Goal: Use online tool/utility: Utilize a website feature to perform a specific function

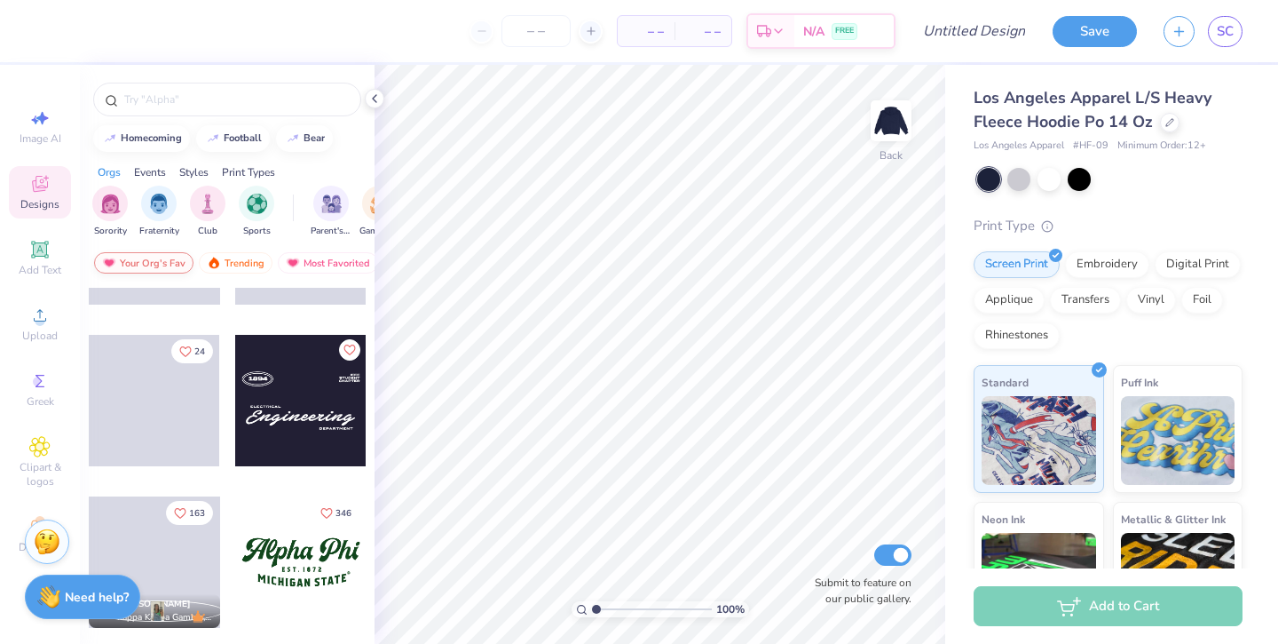
scroll to position [1862, 0]
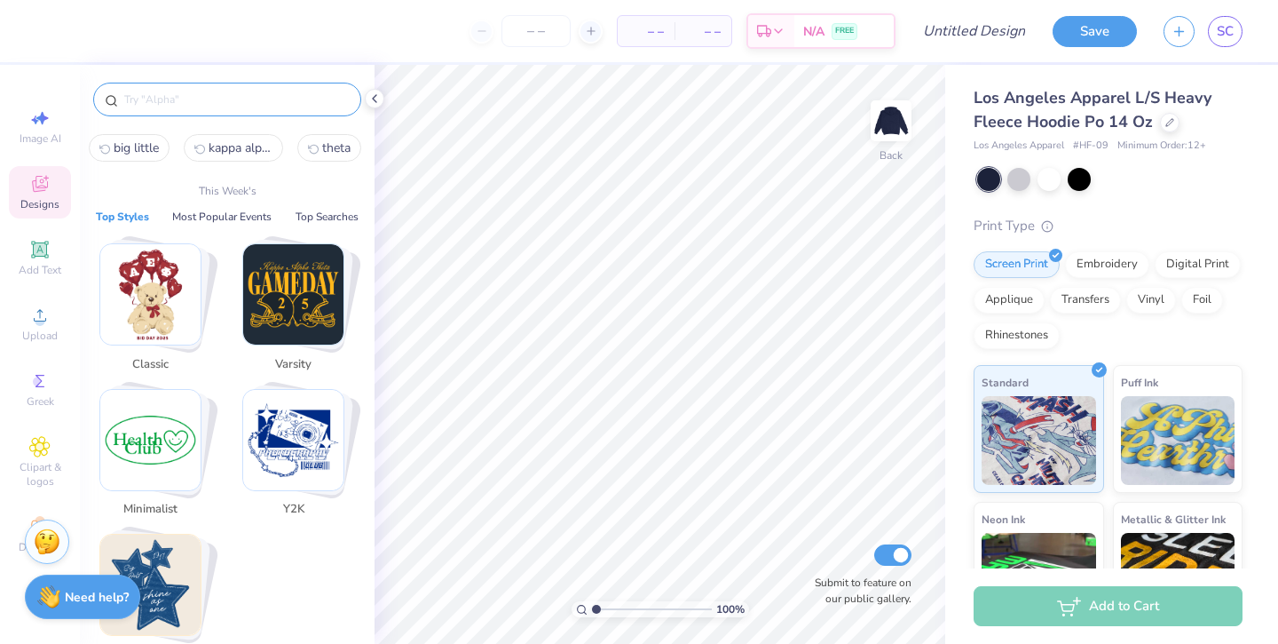
click at [188, 104] on input "text" at bounding box center [236, 100] width 227 height 18
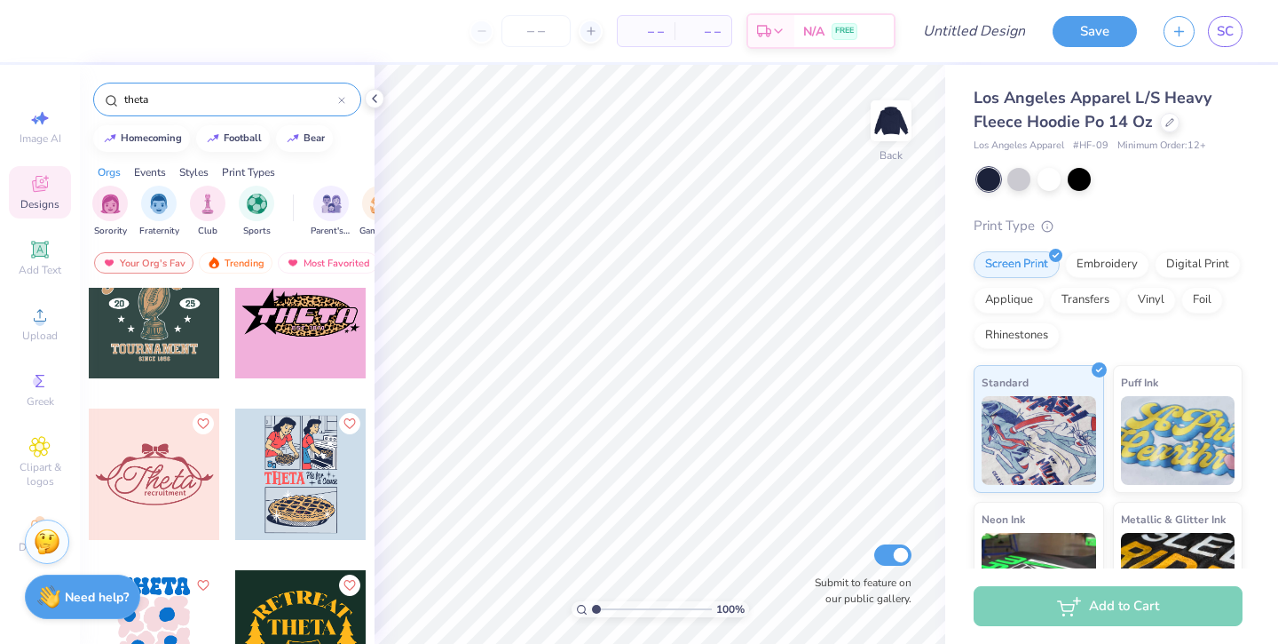
scroll to position [1634, 0]
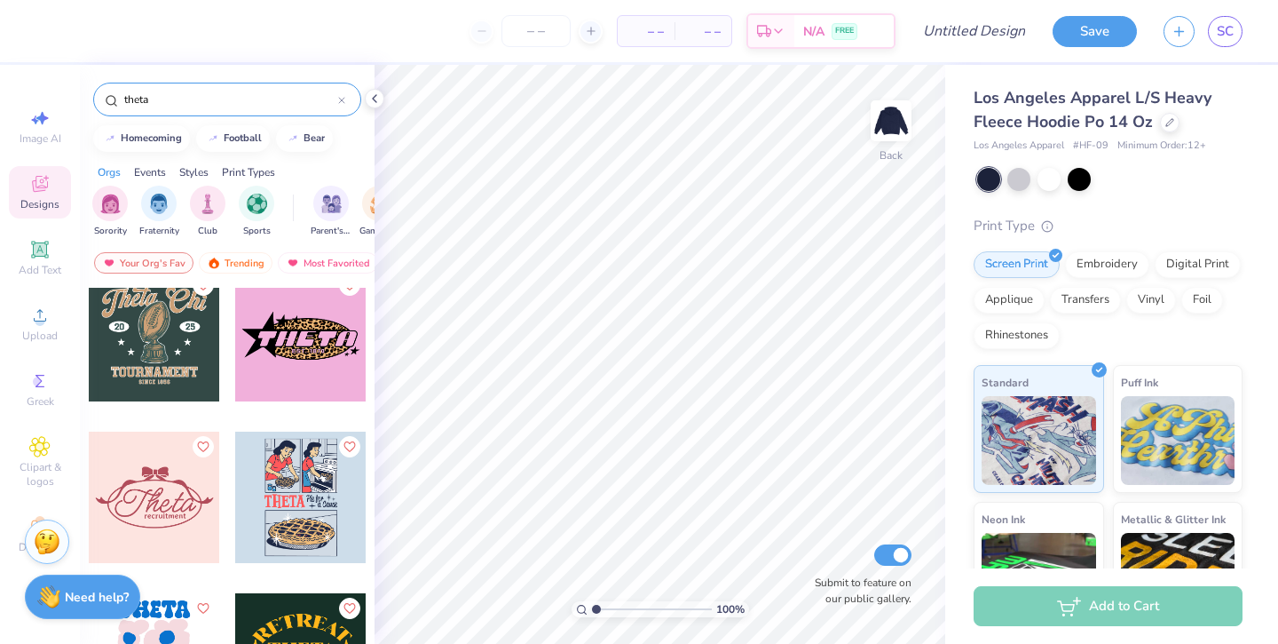
type input "theta"
click at [264, 388] on div at bounding box center [300, 335] width 131 height 131
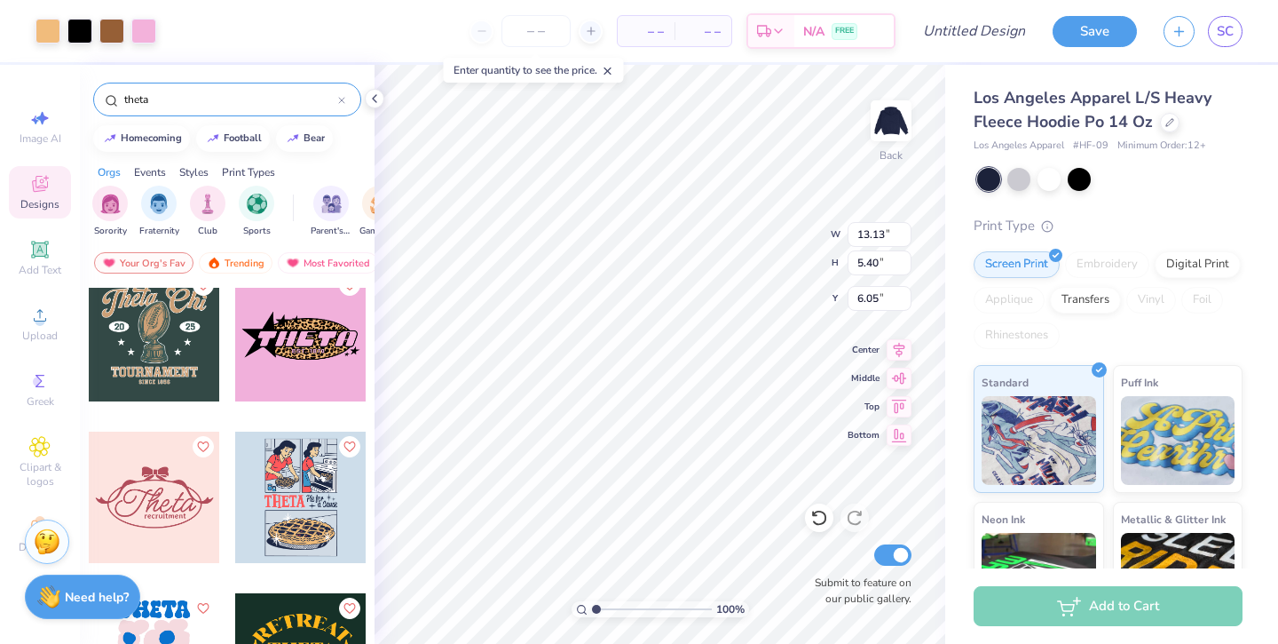
type input "6.05"
click at [374, 102] on icon at bounding box center [375, 98] width 14 height 14
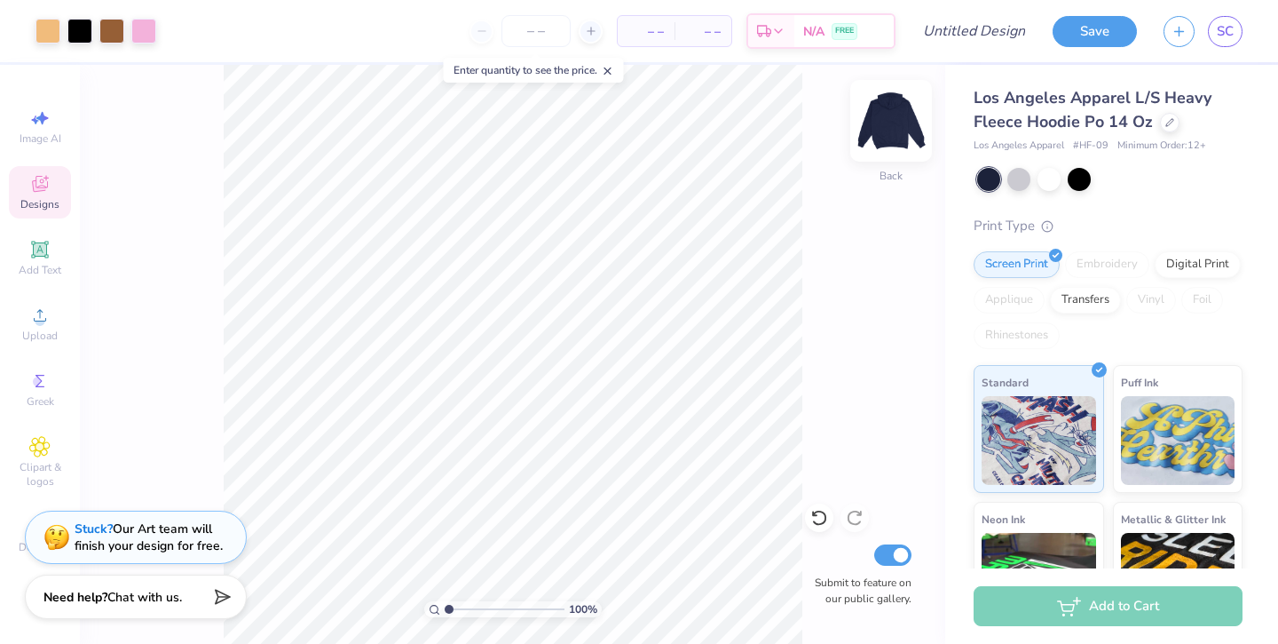
click at [902, 127] on img at bounding box center [891, 120] width 71 height 71
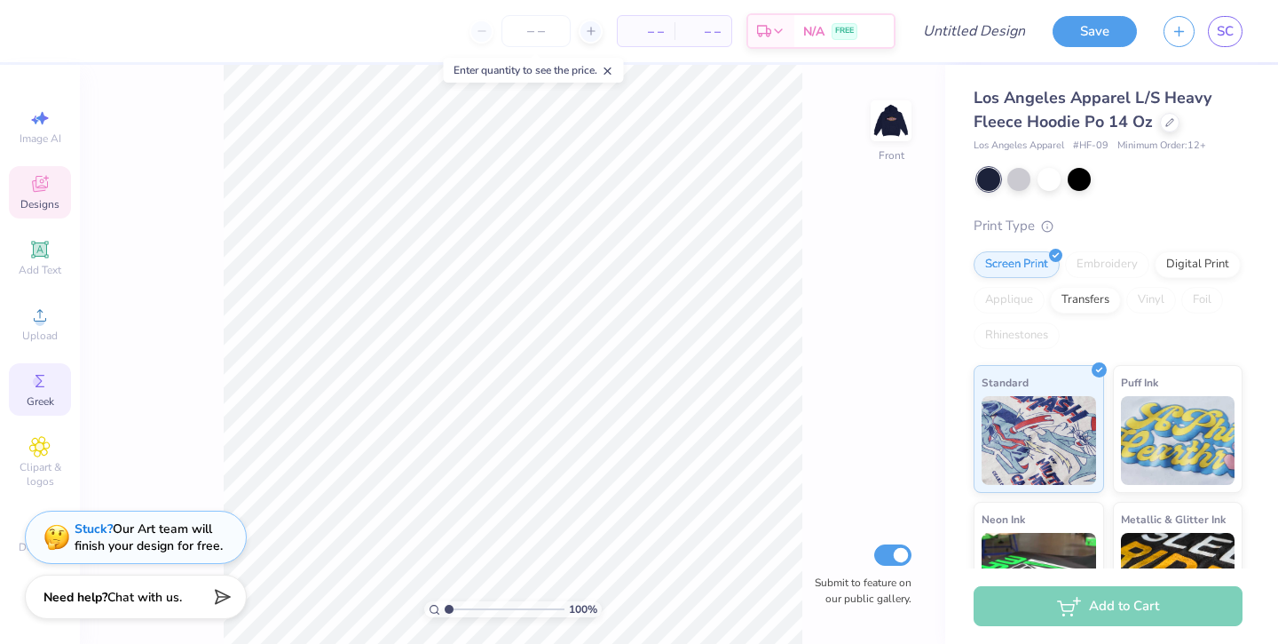
click at [44, 372] on icon at bounding box center [39, 380] width 21 height 21
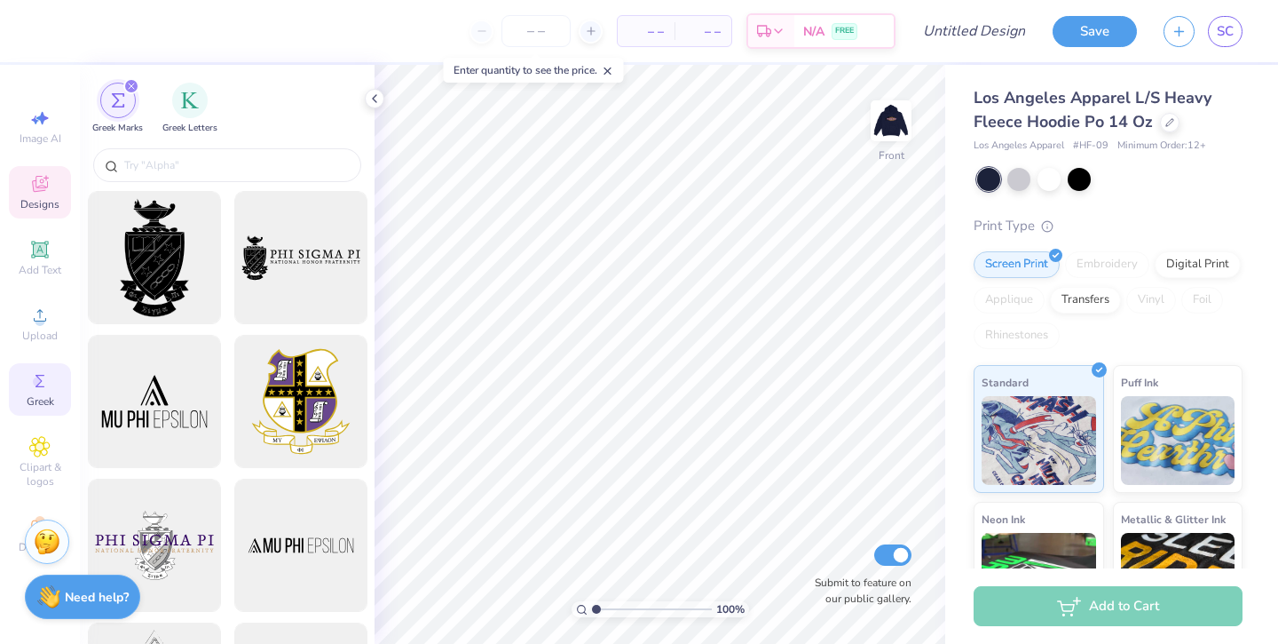
click at [38, 202] on span "Designs" at bounding box center [39, 204] width 39 height 14
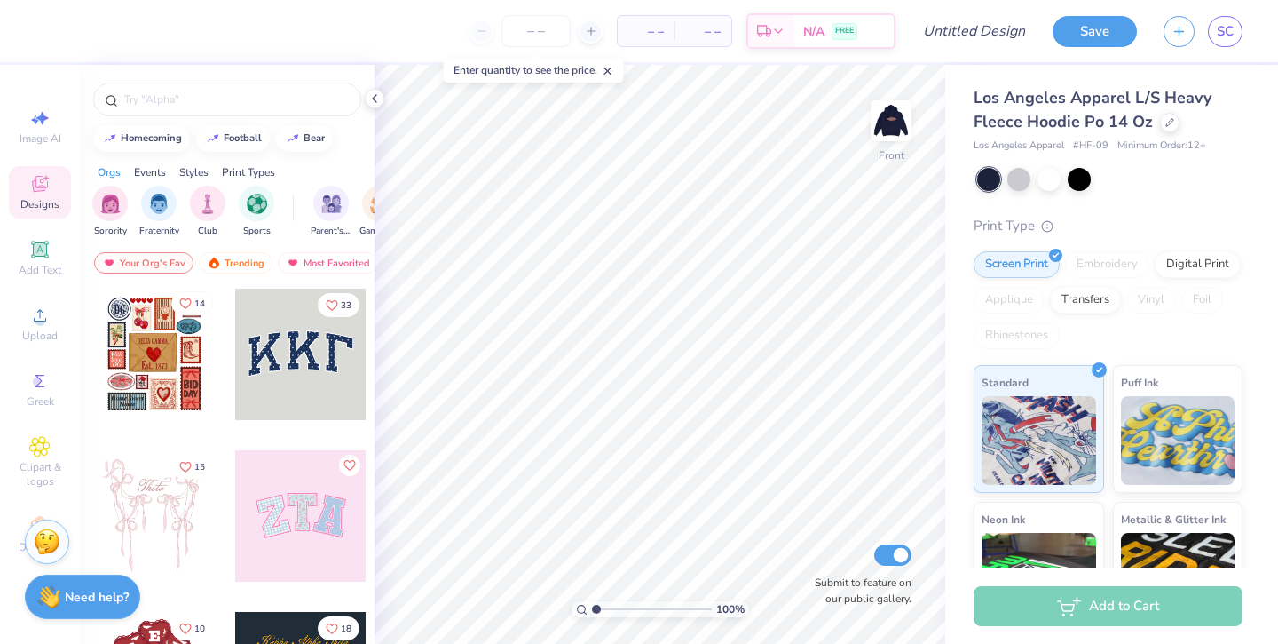
scroll to position [473, 0]
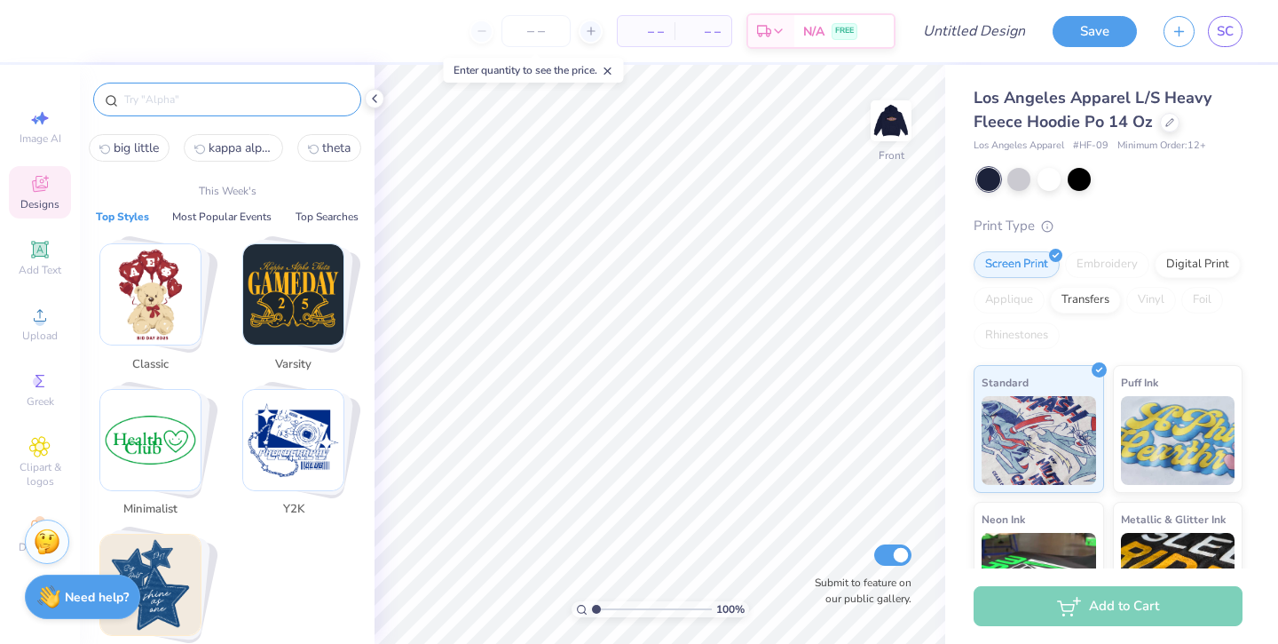
click at [189, 91] on input "text" at bounding box center [236, 100] width 227 height 18
type input "h"
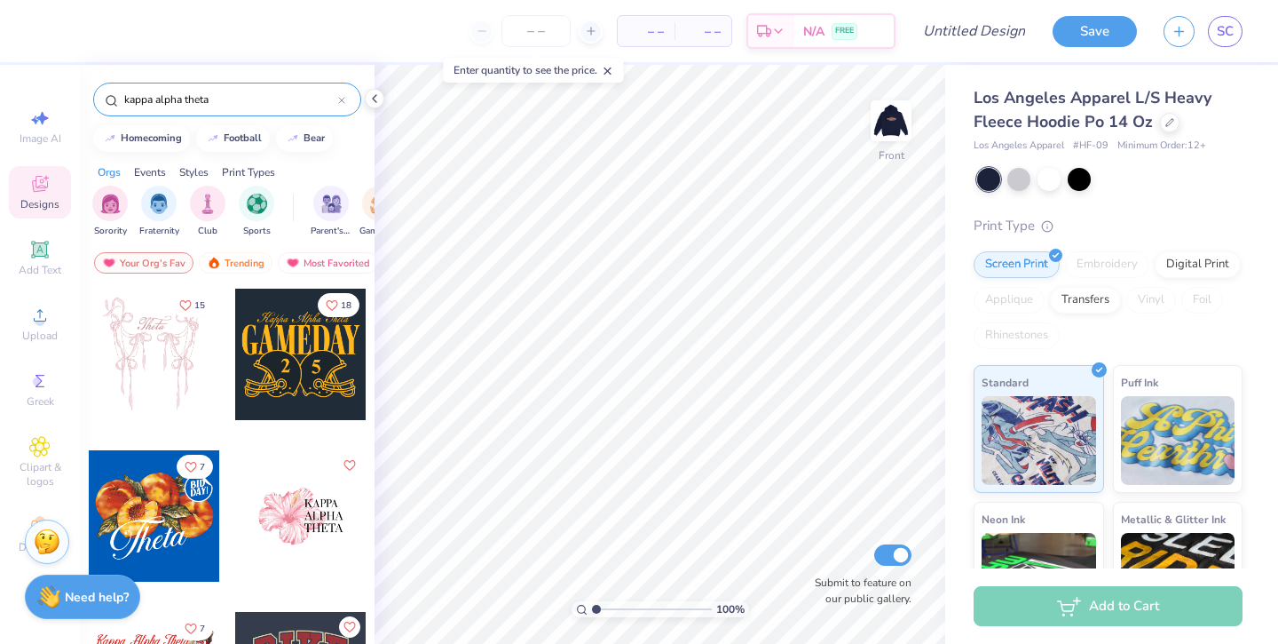
type input "kappa alpha theta"
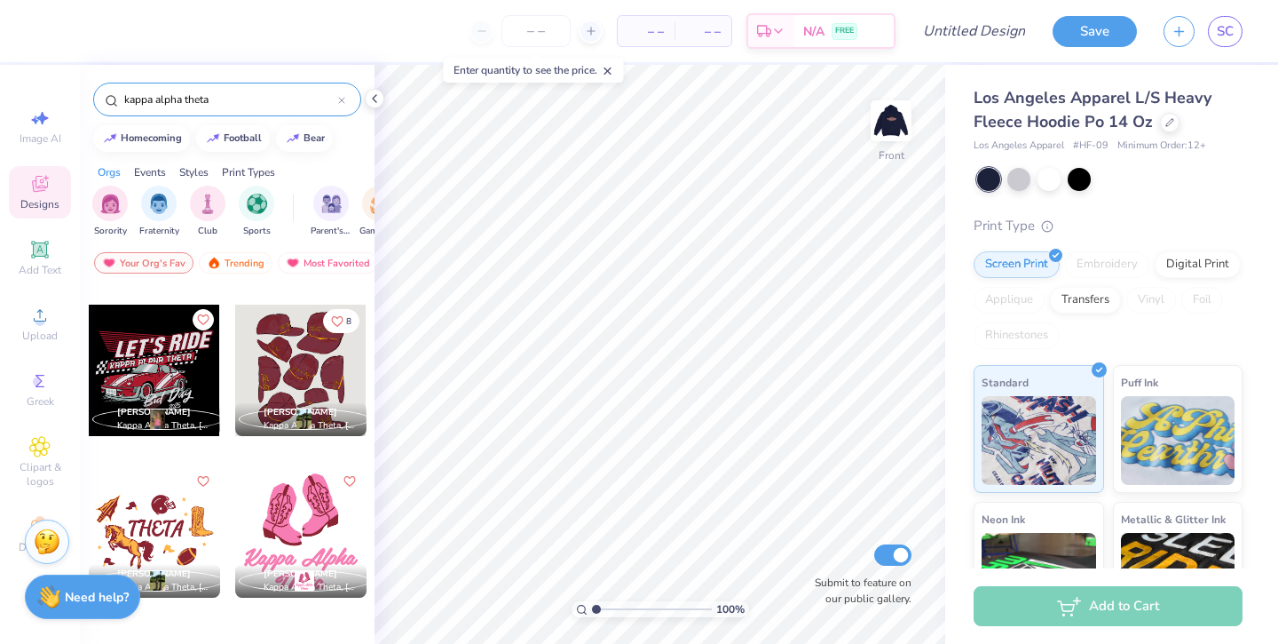
scroll to position [7720, 0]
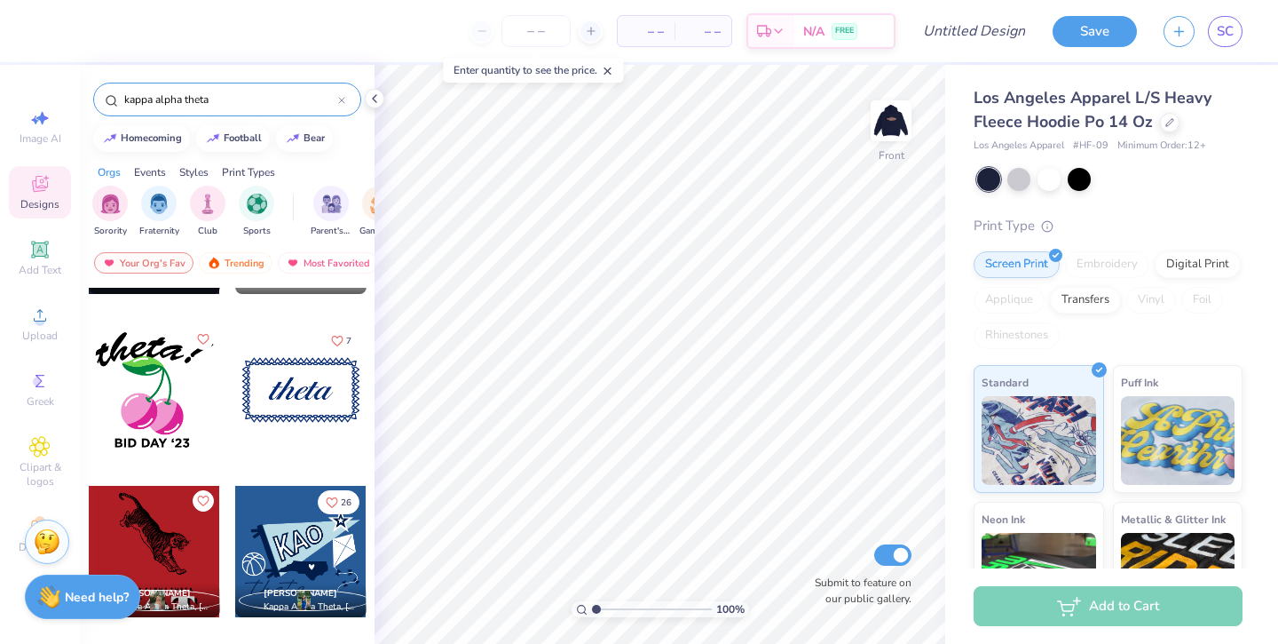
click at [176, 527] on div at bounding box center [154, 551] width 131 height 131
type input "7.56"
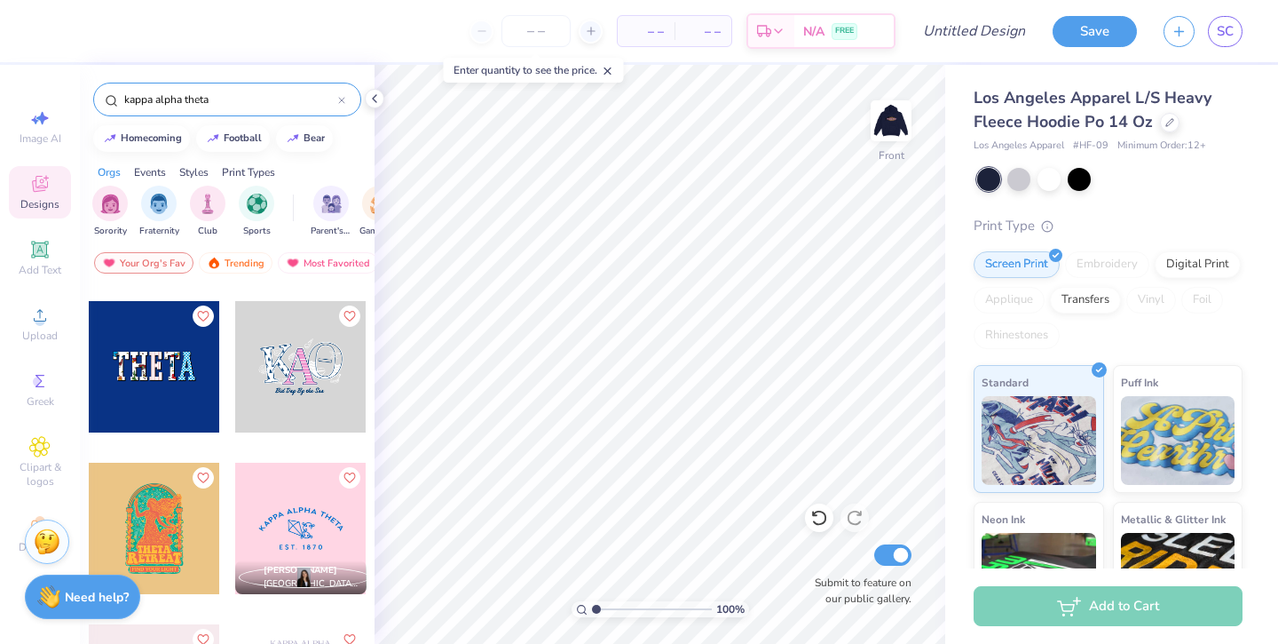
scroll to position [8879, 0]
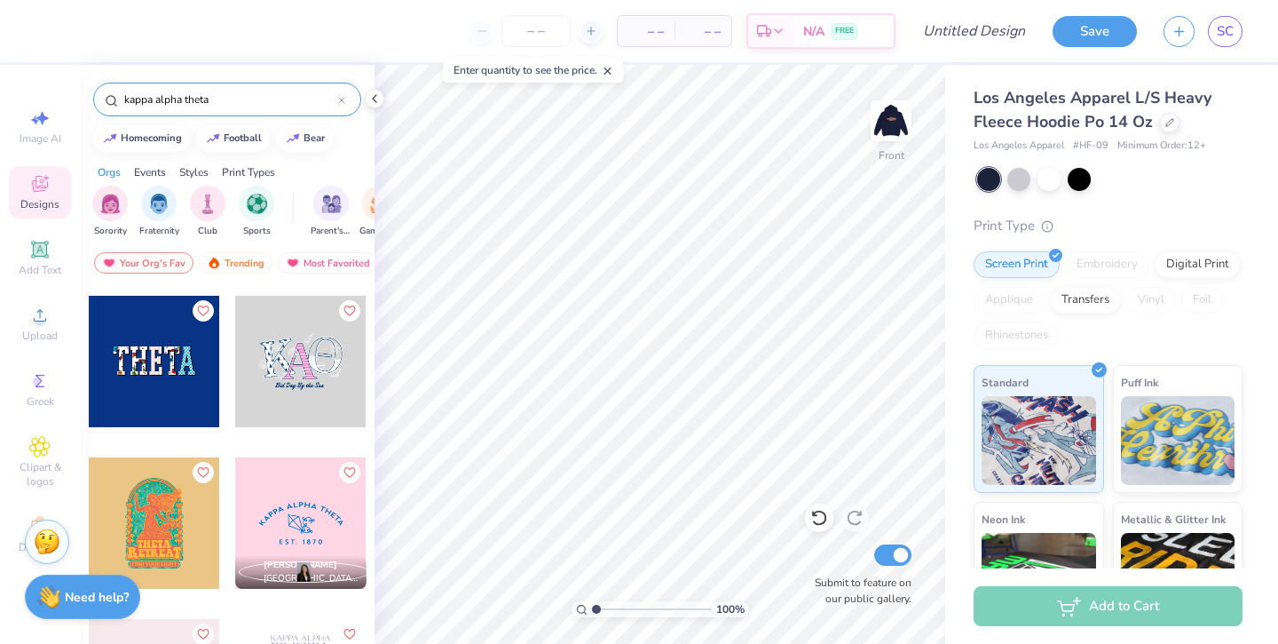
click at [309, 391] on div at bounding box center [300, 361] width 131 height 131
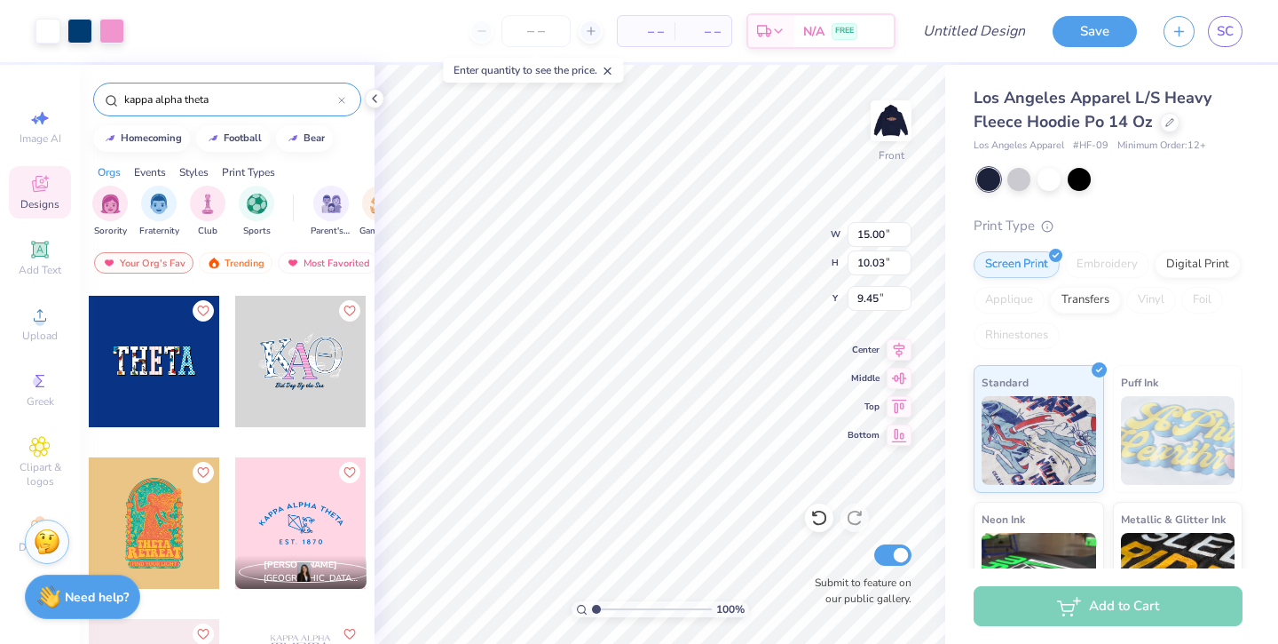
type input "9.45"
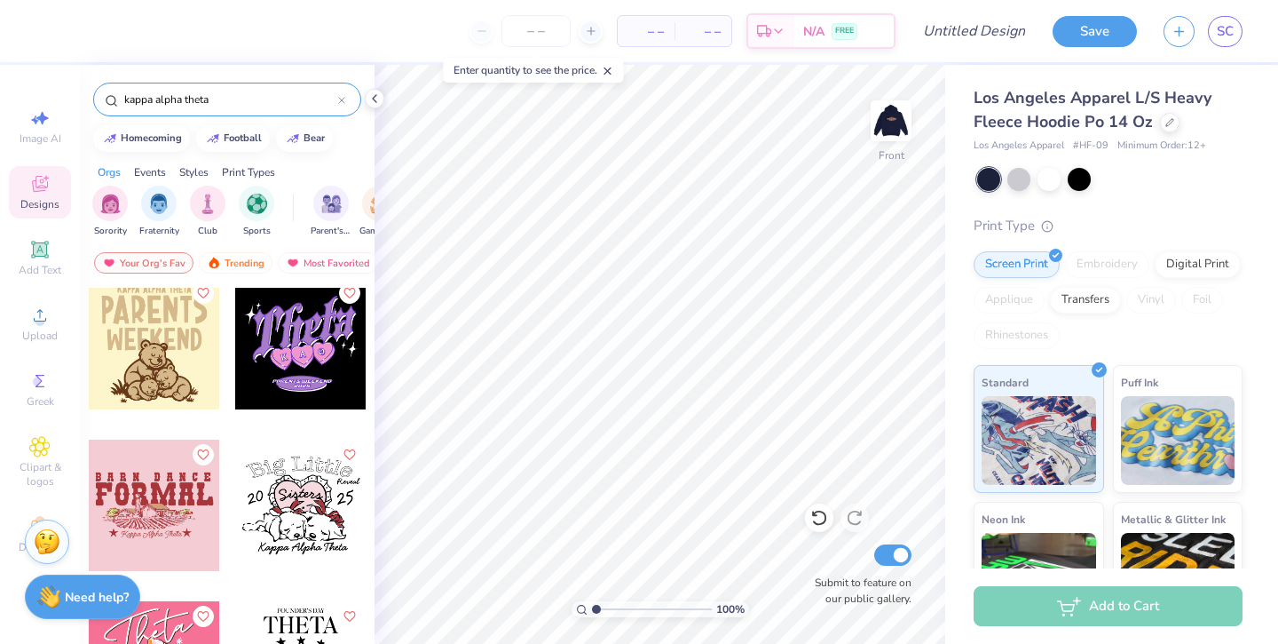
scroll to position [9706, 0]
click at [298, 362] on div at bounding box center [300, 341] width 131 height 131
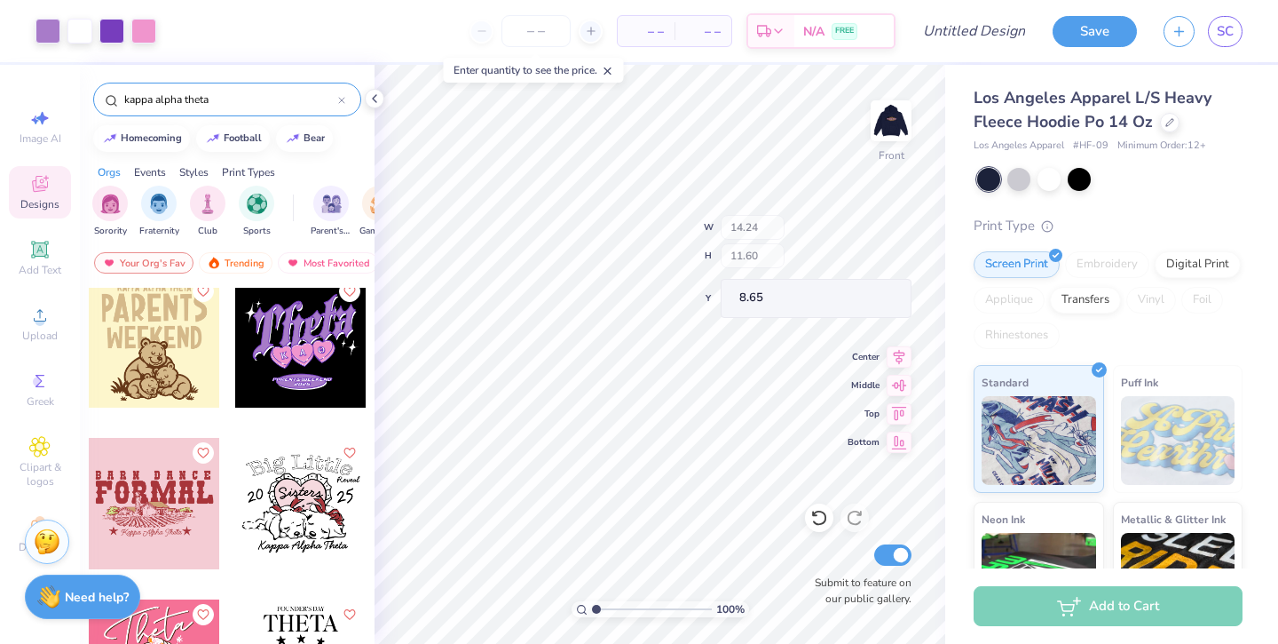
type input "8.65"
type input "8.23"
click at [888, 115] on img at bounding box center [891, 120] width 71 height 71
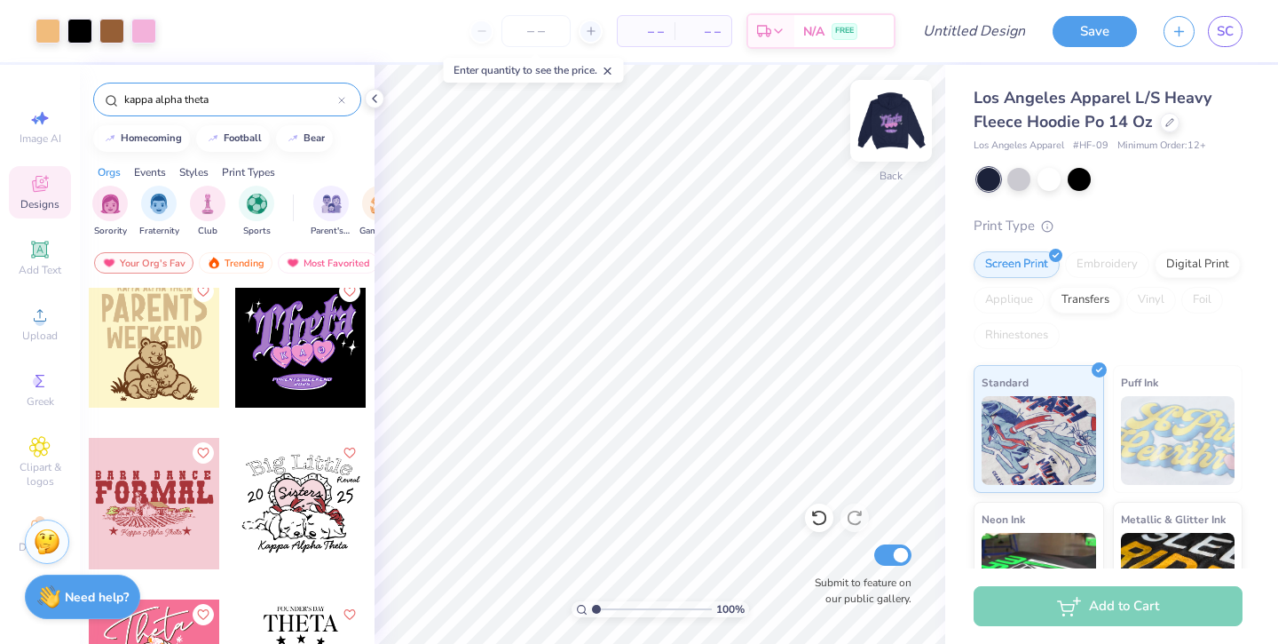
click at [874, 130] on img at bounding box center [891, 120] width 71 height 71
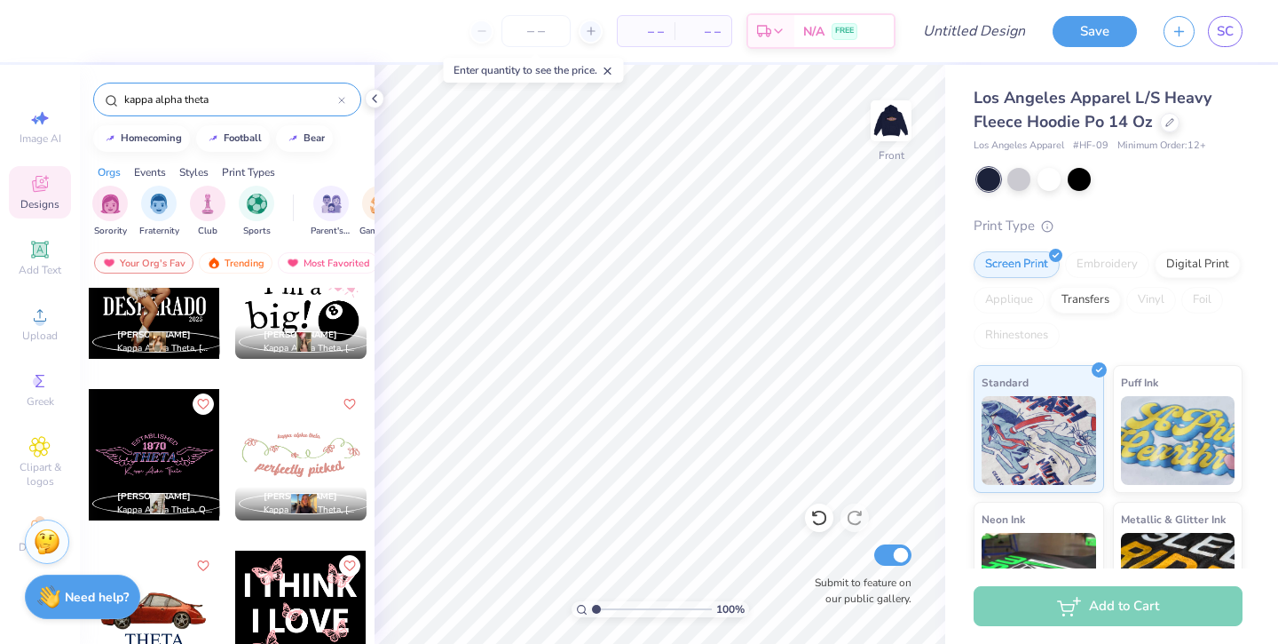
scroll to position [10726, 0]
click at [159, 415] on div at bounding box center [154, 453] width 131 height 131
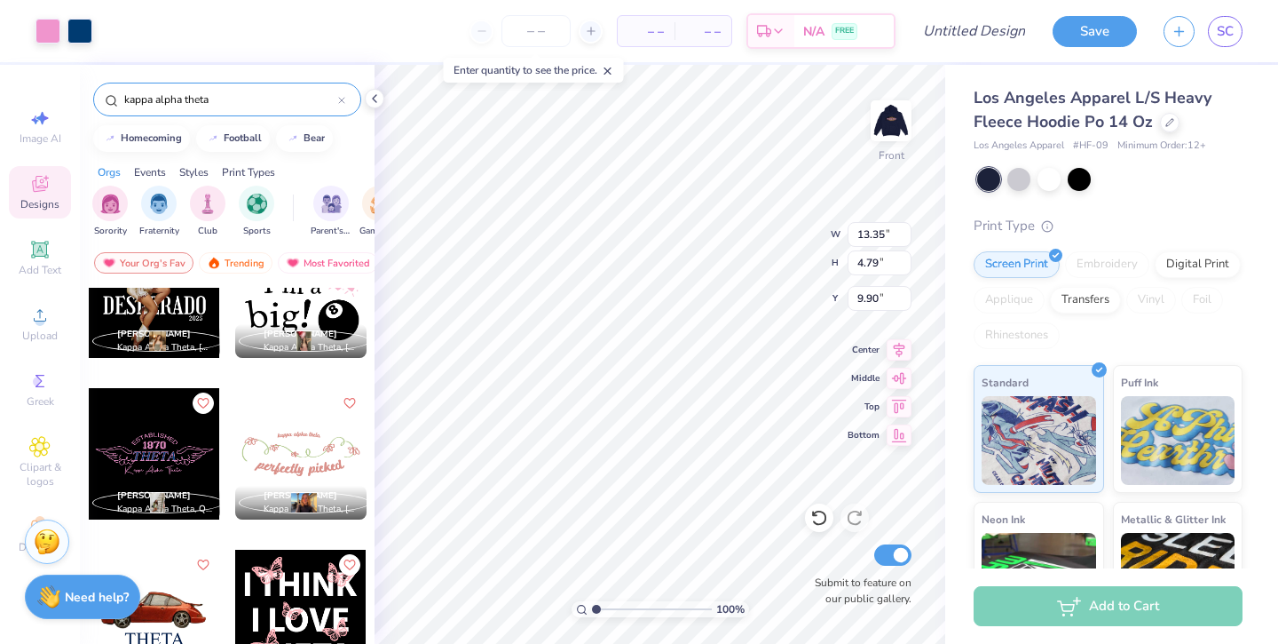
type input "9.90"
type input "11.71"
type input "10.74"
click at [313, 292] on div at bounding box center [300, 291] width 131 height 131
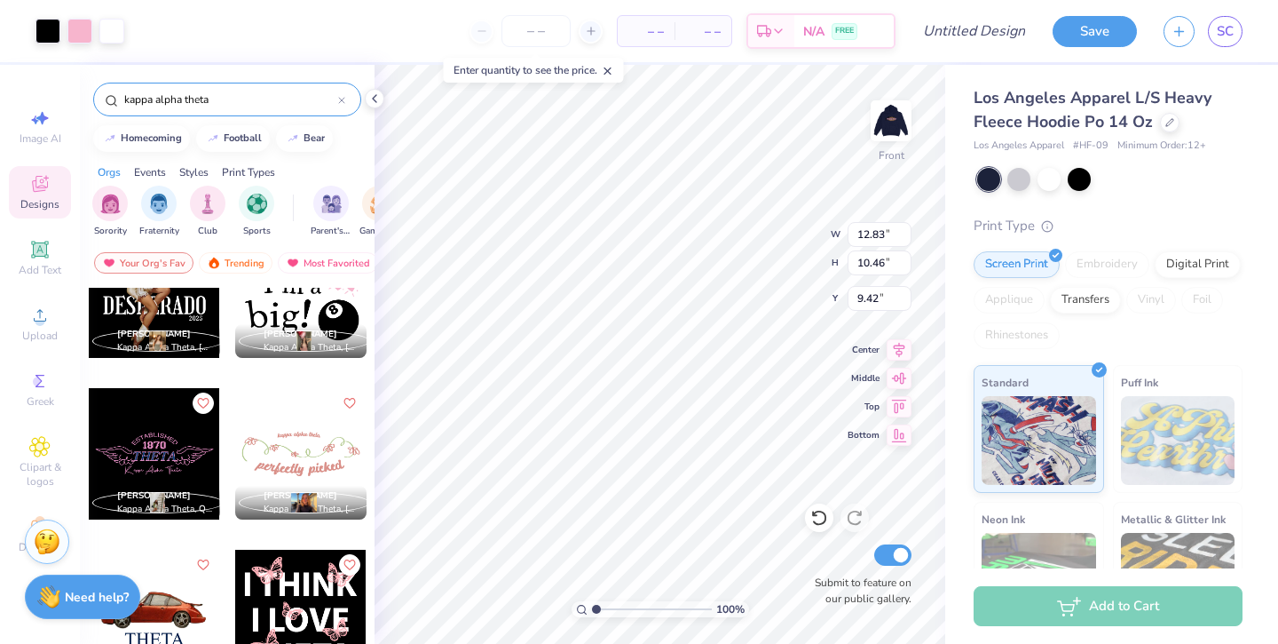
type input "9.42"
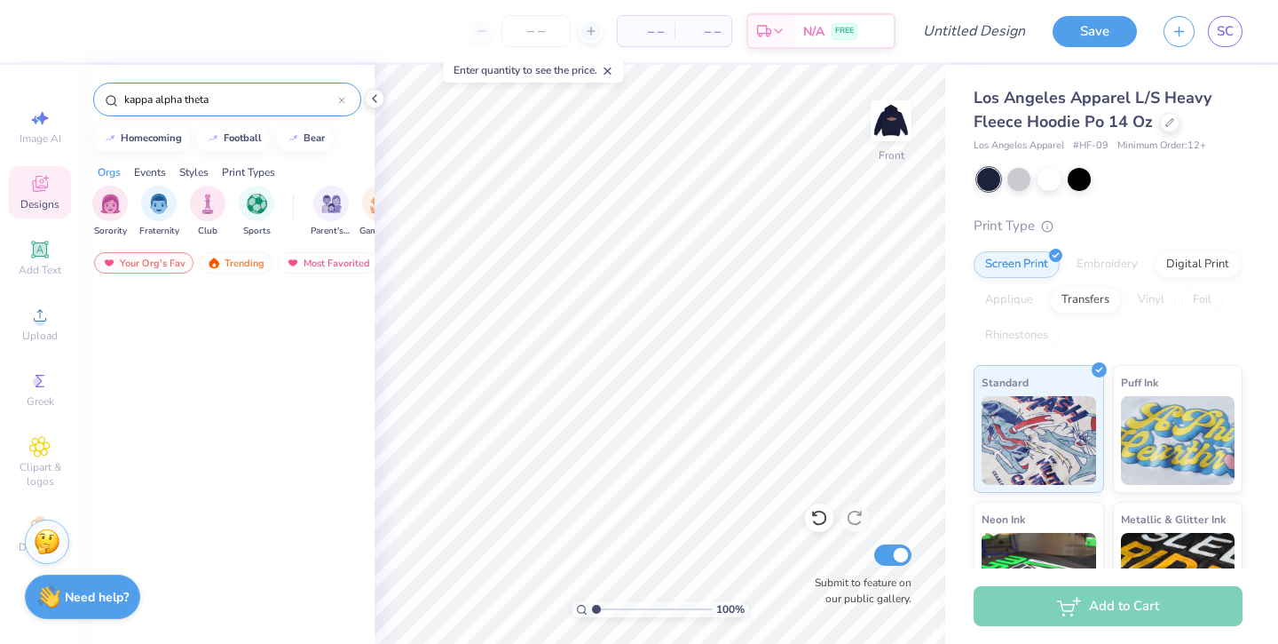
scroll to position [3338, 0]
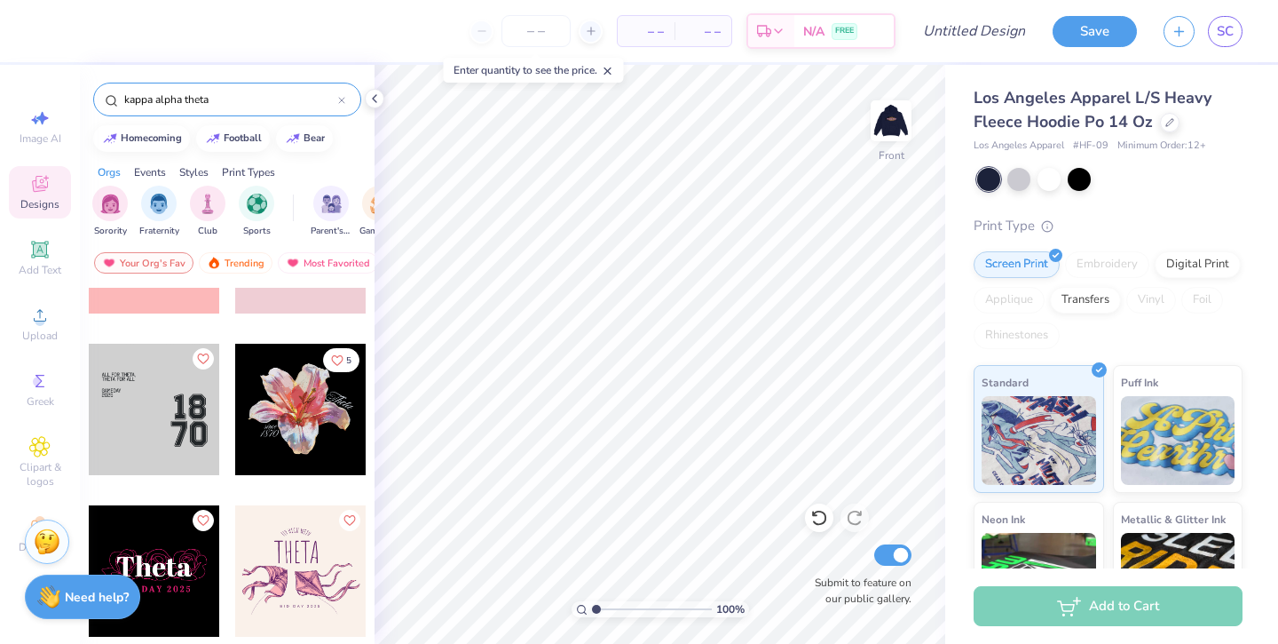
click at [170, 426] on div at bounding box center [154, 409] width 131 height 131
type input "9.51"
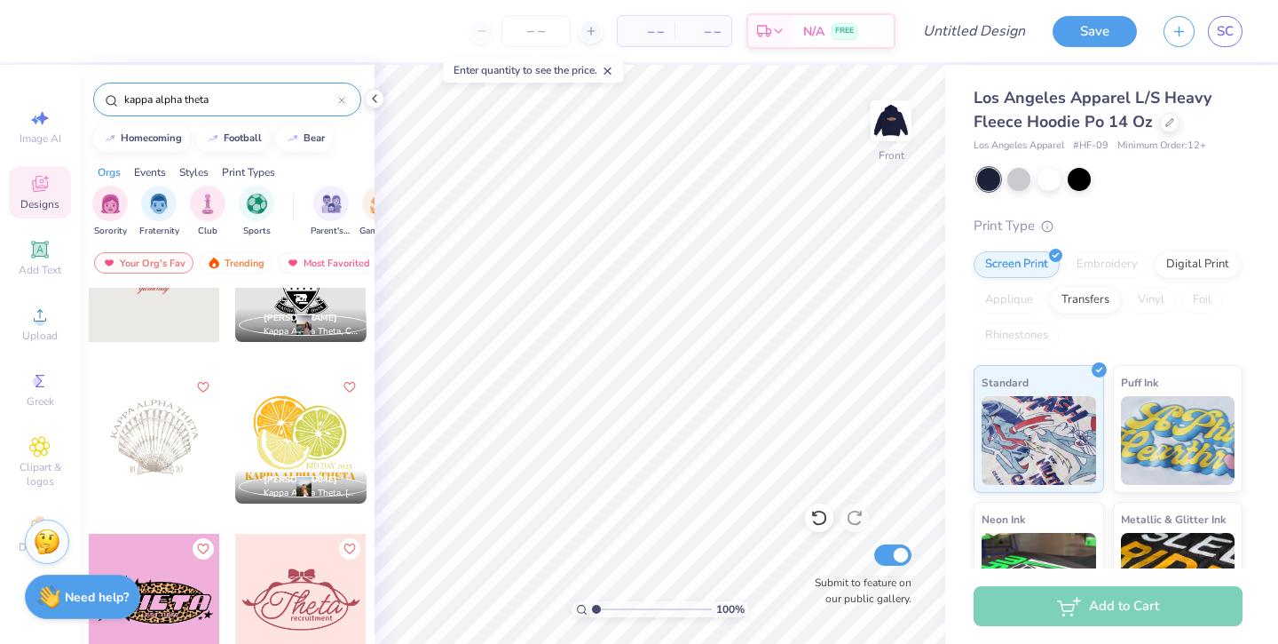
scroll to position [1324, 0]
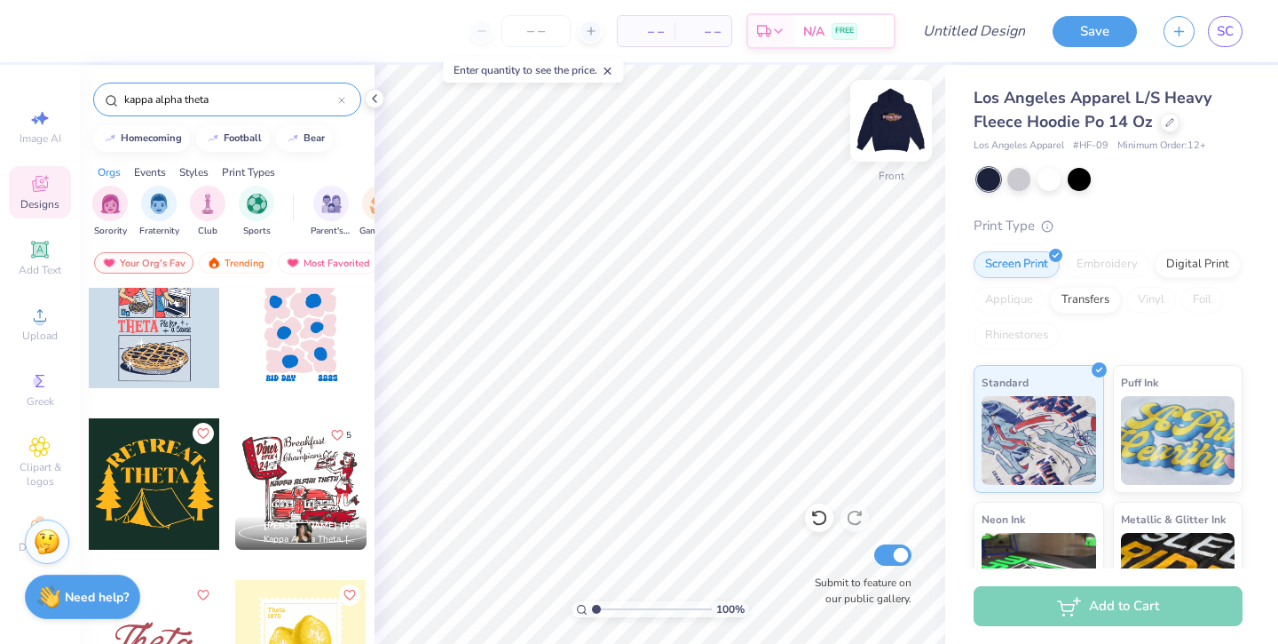
click at [909, 107] on img at bounding box center [891, 120] width 71 height 71
click at [879, 144] on div "Back" at bounding box center [891, 131] width 41 height 63
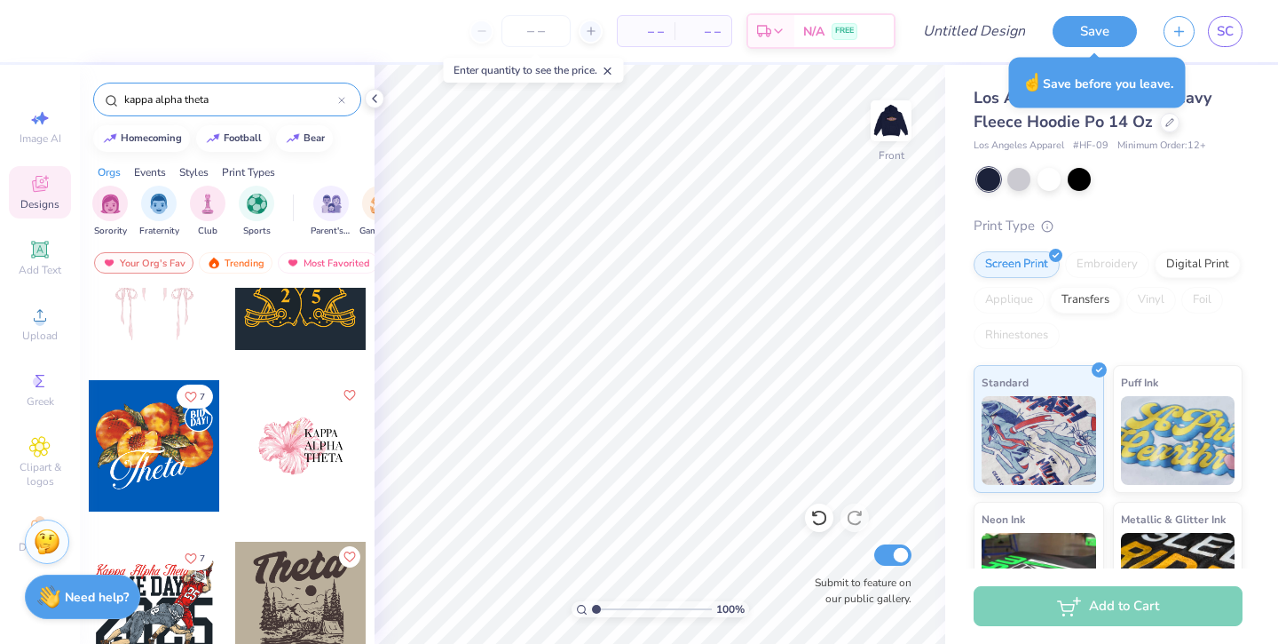
scroll to position [0, 0]
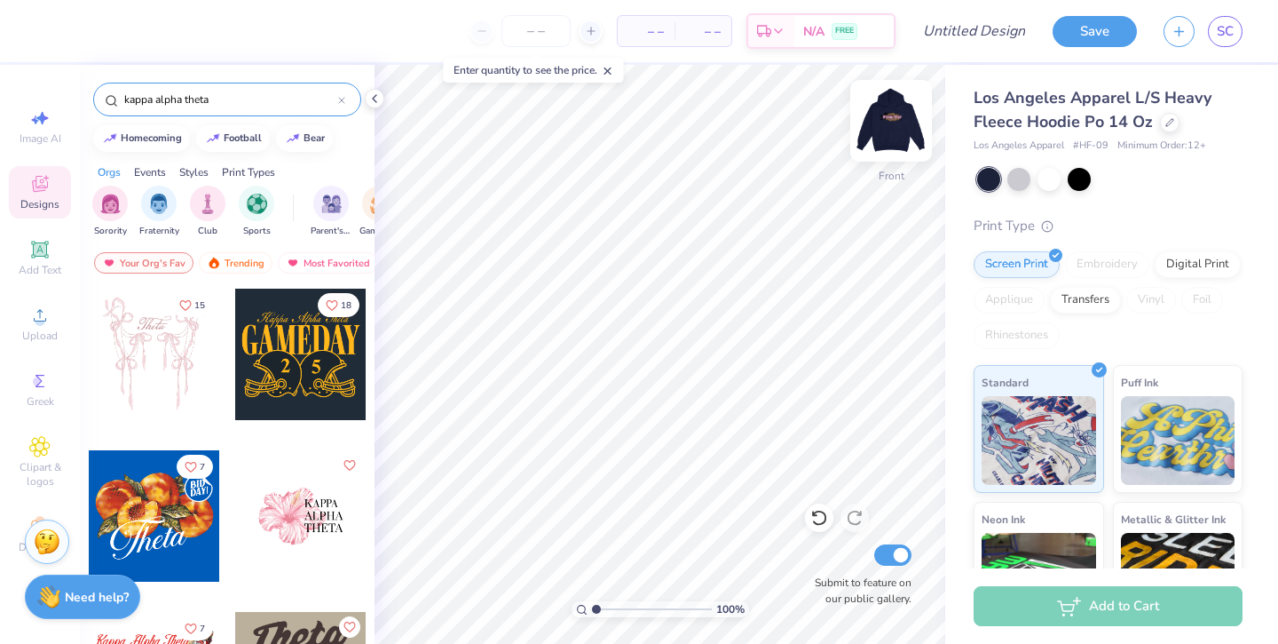
click at [901, 126] on img at bounding box center [891, 120] width 71 height 71
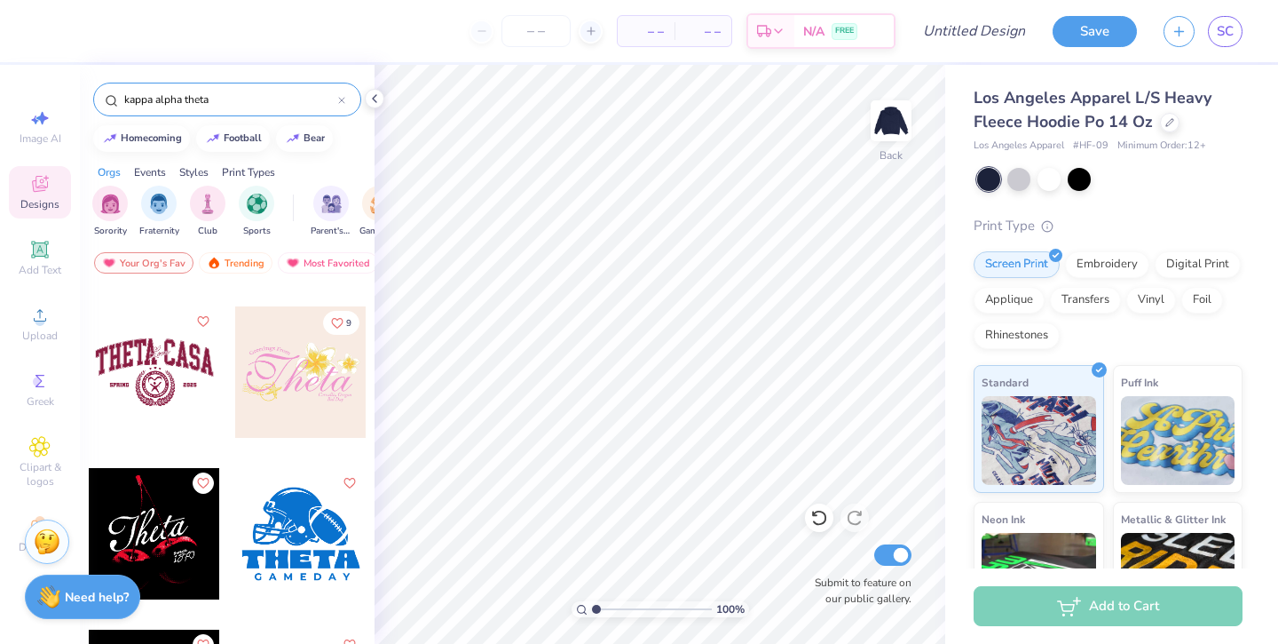
scroll to position [5229, 0]
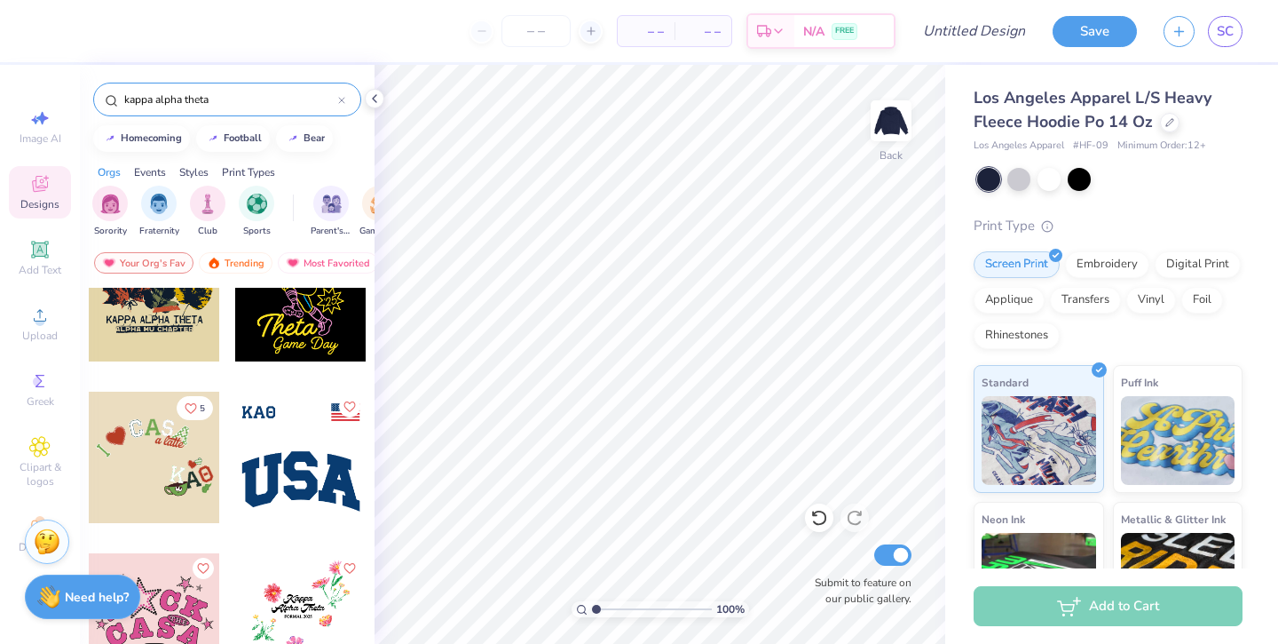
click at [184, 447] on div at bounding box center [154, 456] width 131 height 131
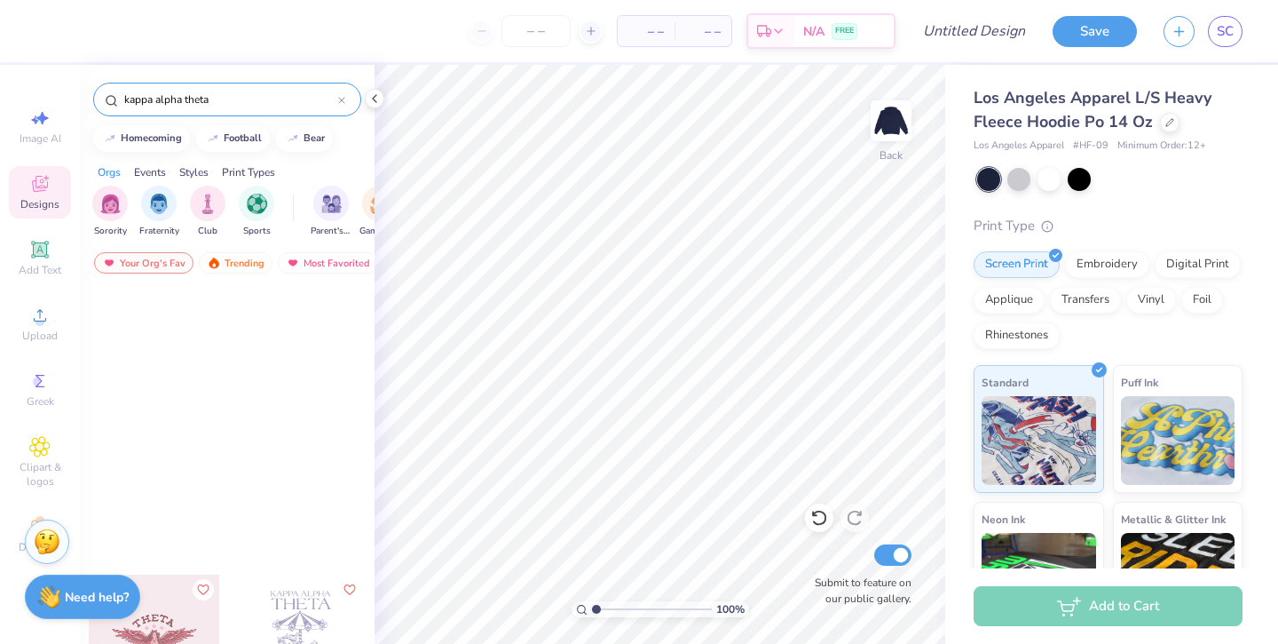
scroll to position [9357, 0]
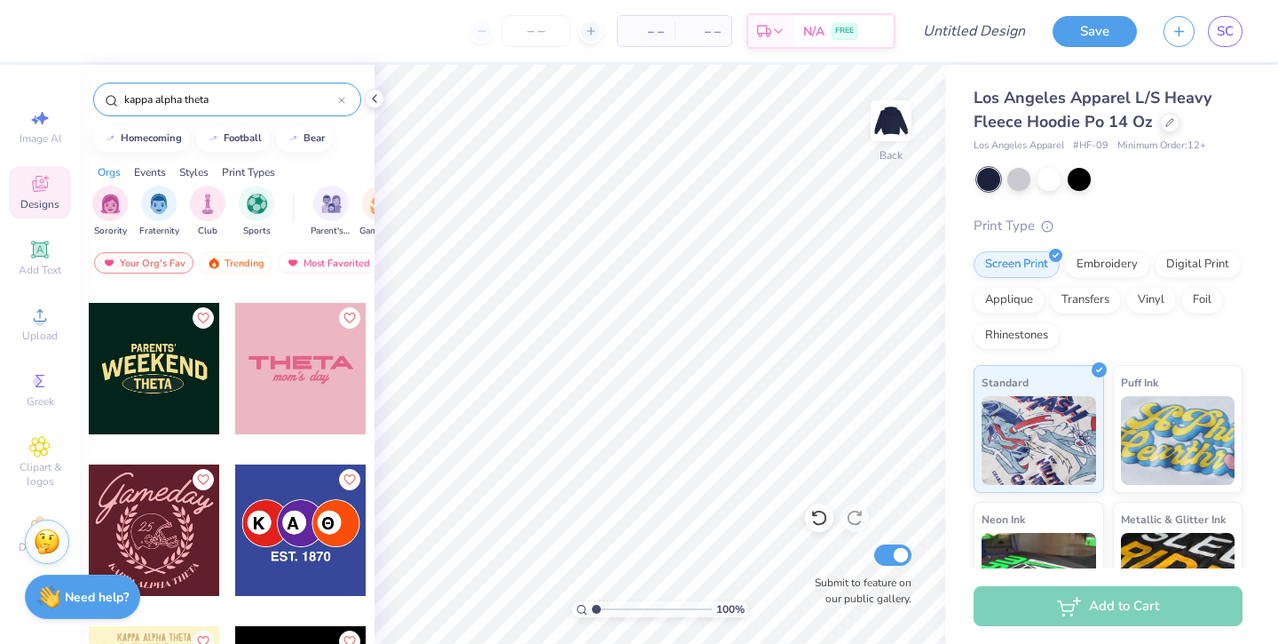
click at [287, 487] on div at bounding box center [300, 529] width 131 height 131
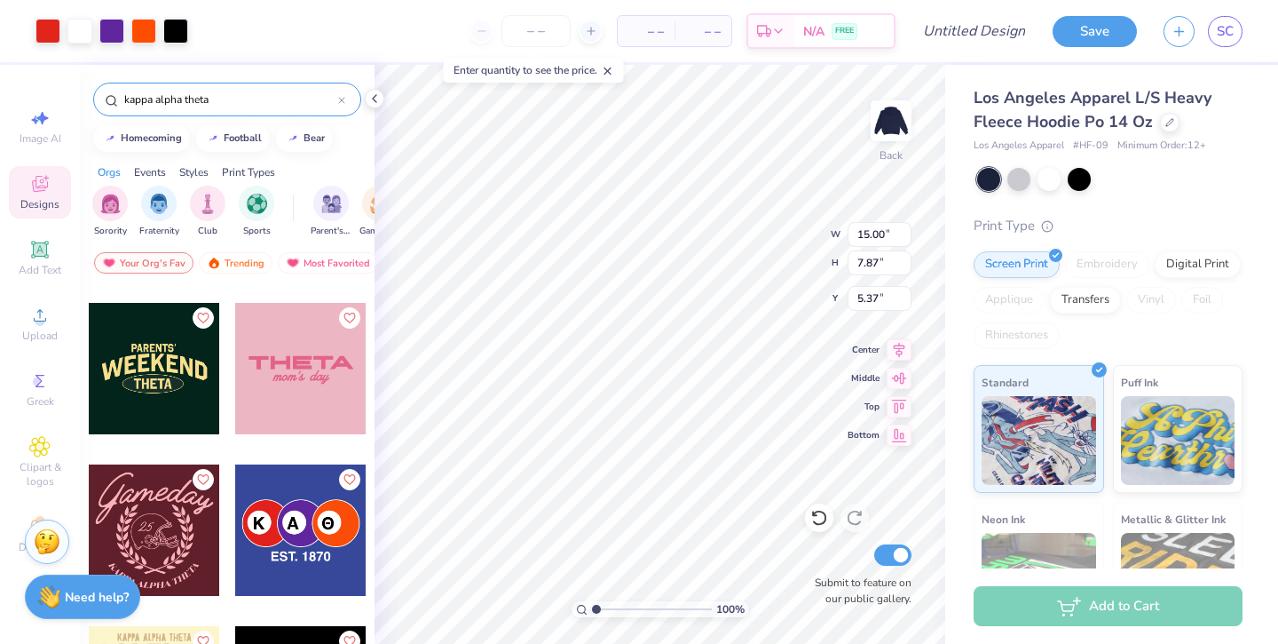
type input "5.37"
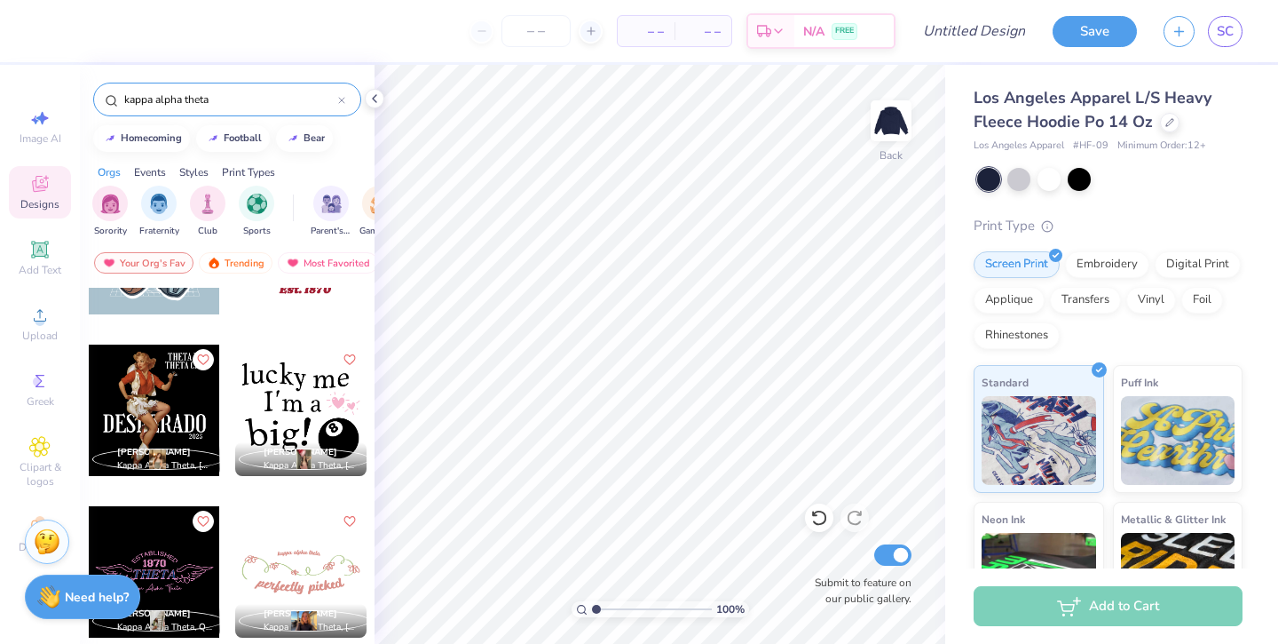
scroll to position [10726, 0]
